Goal: Find specific page/section: Find specific page/section

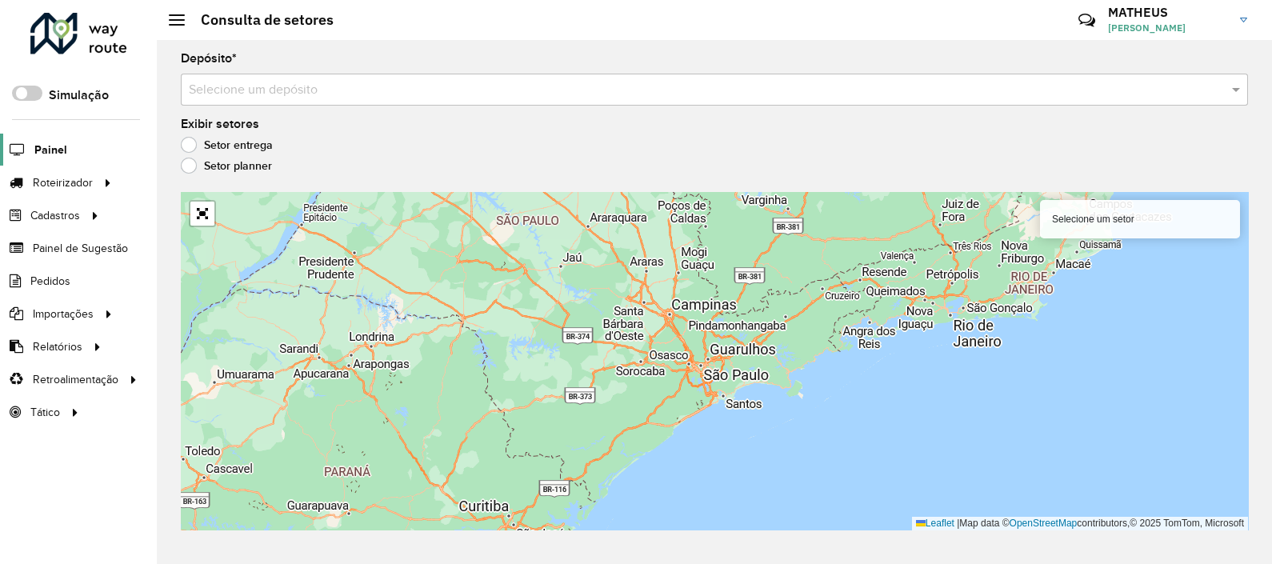
click at [50, 152] on span "Painel" at bounding box center [50, 150] width 33 height 17
